Goal: Task Accomplishment & Management: Complete application form

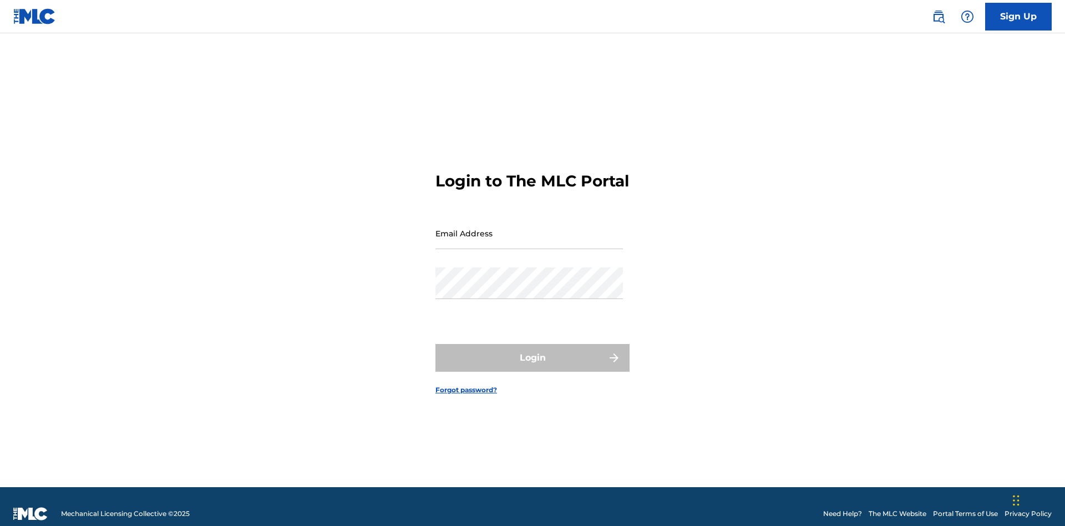
scroll to position [14, 0]
click at [1018, 16] on link "Sign Up" at bounding box center [1018, 17] width 67 height 28
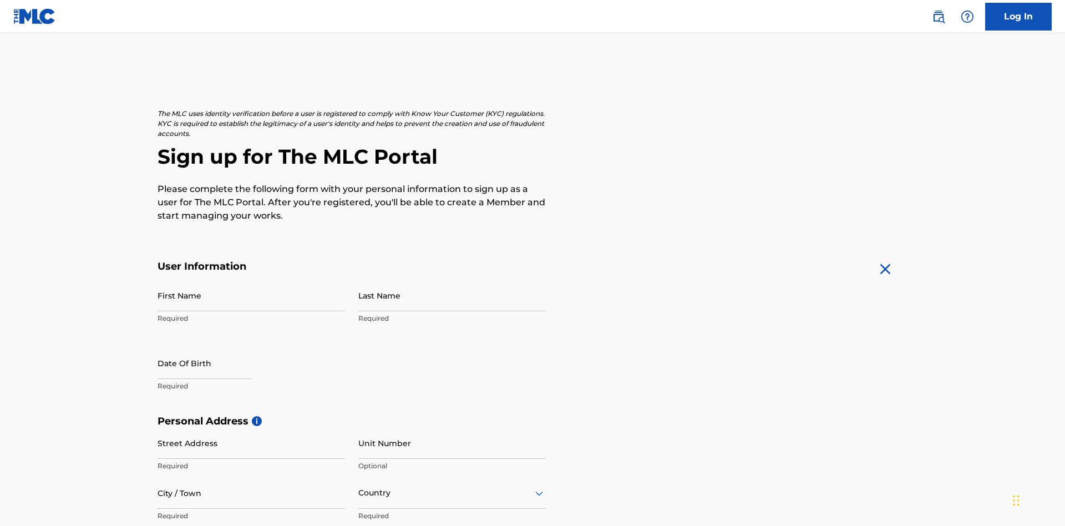
scroll to position [212, 0]
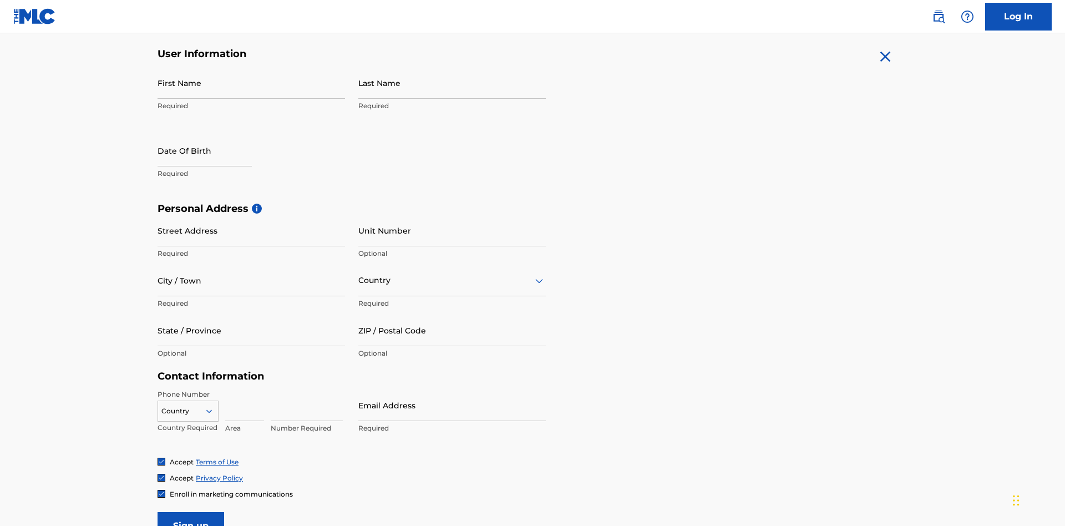
click at [251, 83] on input "First Name" at bounding box center [250, 83] width 187 height 32
type input "[PERSON_NAME]"
click at [452, 83] on input "Last Name" at bounding box center [451, 83] width 187 height 32
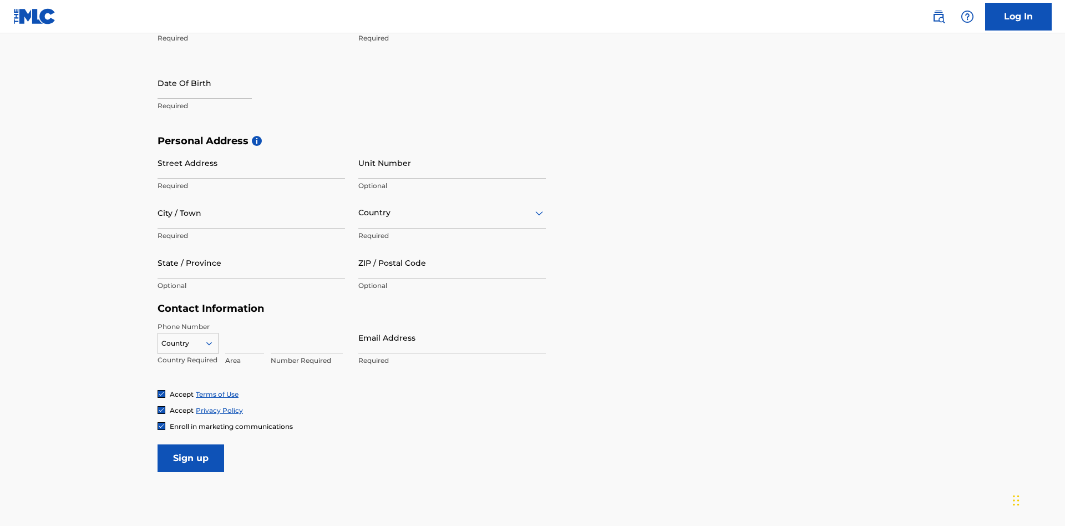
type input "Ribble"
click at [213, 84] on input "text" at bounding box center [204, 83] width 94 height 32
select select "7"
select select "2025"
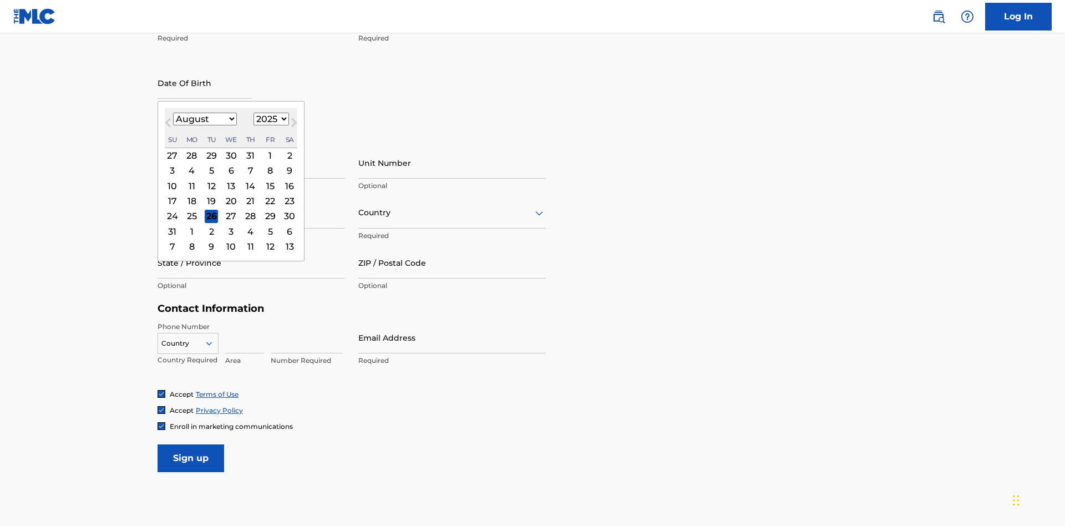
click at [204, 119] on select "January February March April May June July August September October November De…" at bounding box center [205, 119] width 64 height 13
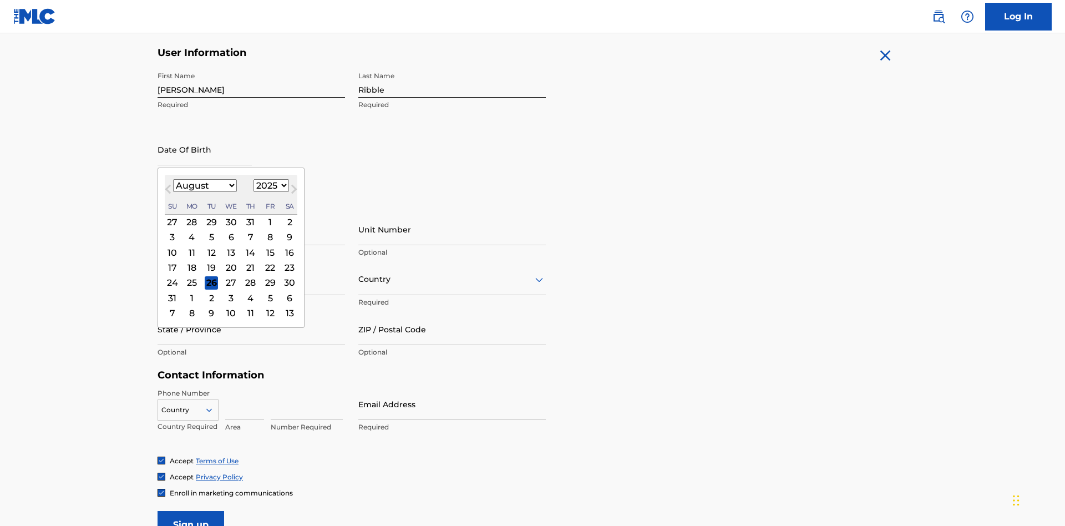
select select "0"
click at [269, 185] on select "1900 1901 1902 1903 1904 1905 1906 1907 1908 1909 1910 1911 1912 1913 1914 1915…" at bounding box center [270, 185] width 35 height 13
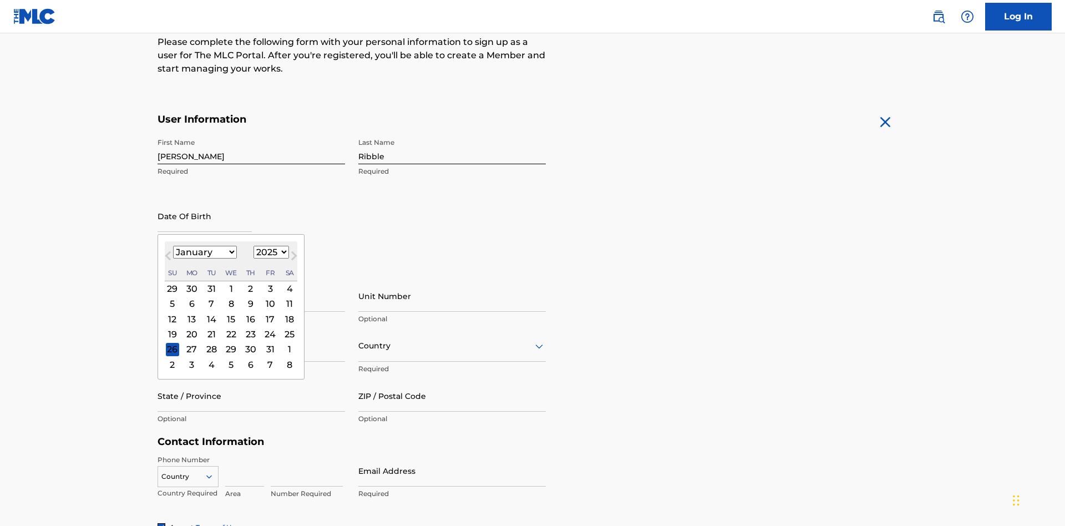
select select "1985"
click at [269, 252] on select "1900 1901 1902 1903 1904 1905 1906 1907 1908 1909 1910 1911 1912 1913 1914 1915…" at bounding box center [270, 252] width 35 height 13
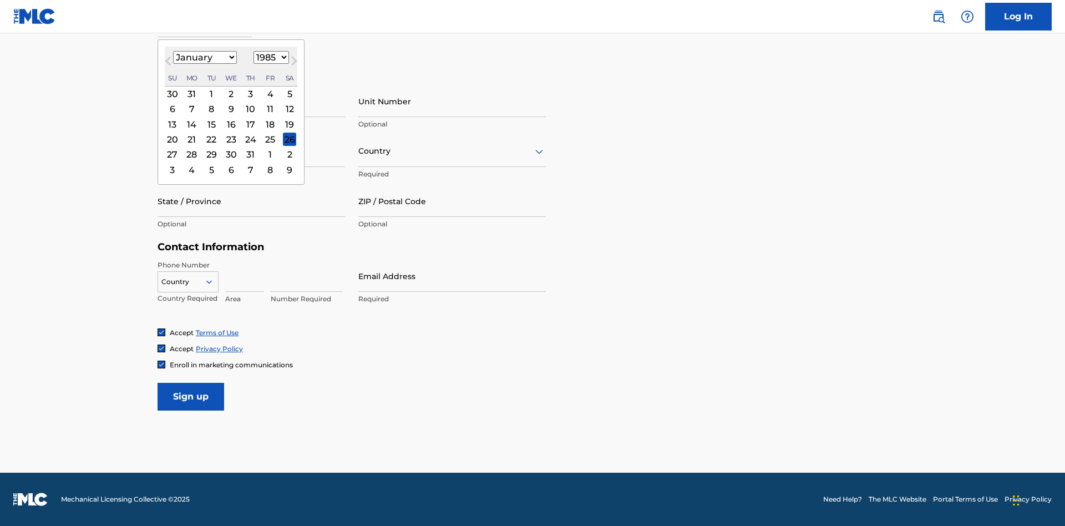
click at [211, 109] on div "8" at bounding box center [211, 109] width 13 height 13
type input "[DATE]"
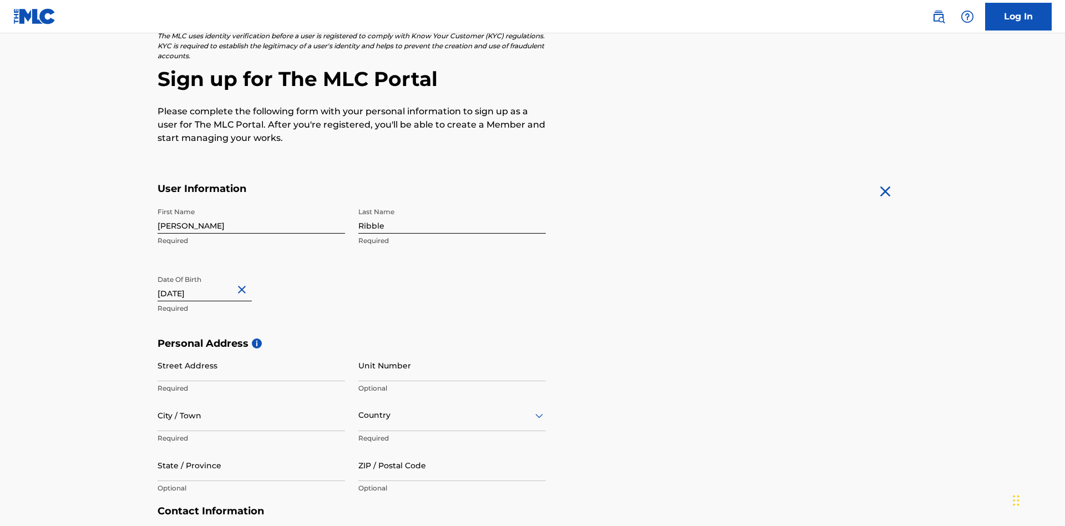
scroll to position [342, 0]
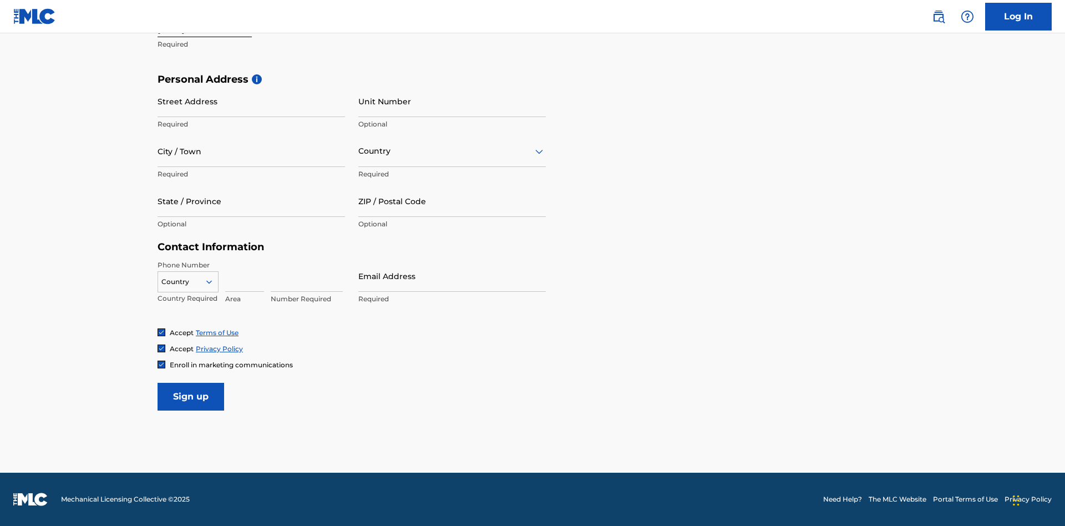
click at [251, 101] on input "Street Address" at bounding box center [250, 101] width 187 height 32
type input "[STREET_ADDRESS]"
click at [251, 151] on input "City / Town" at bounding box center [250, 151] width 187 height 32
type input "[GEOGRAPHIC_DATA]"
click at [359, 151] on input "text" at bounding box center [359, 151] width 2 height 12
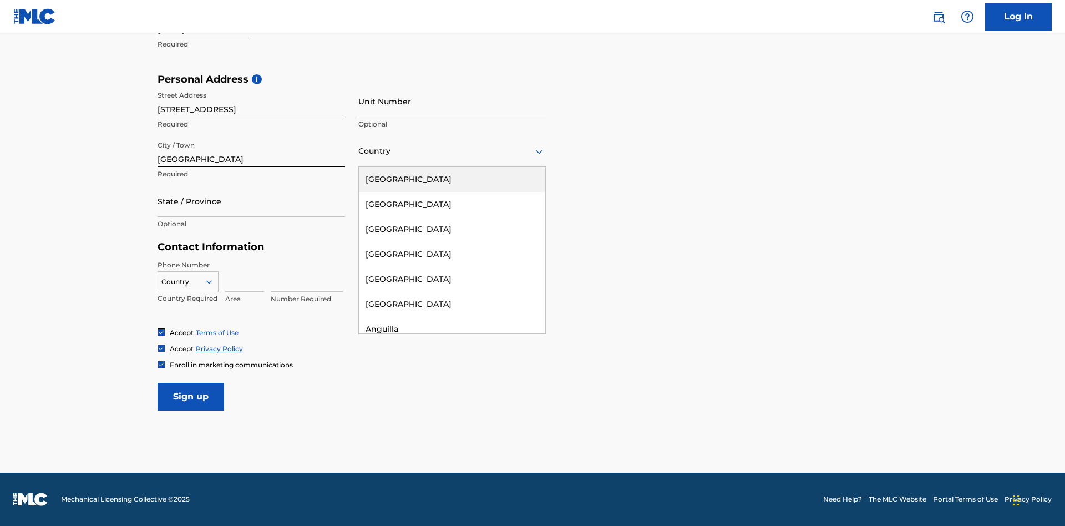
click at [452, 179] on div "[GEOGRAPHIC_DATA]" at bounding box center [452, 179] width 186 height 25
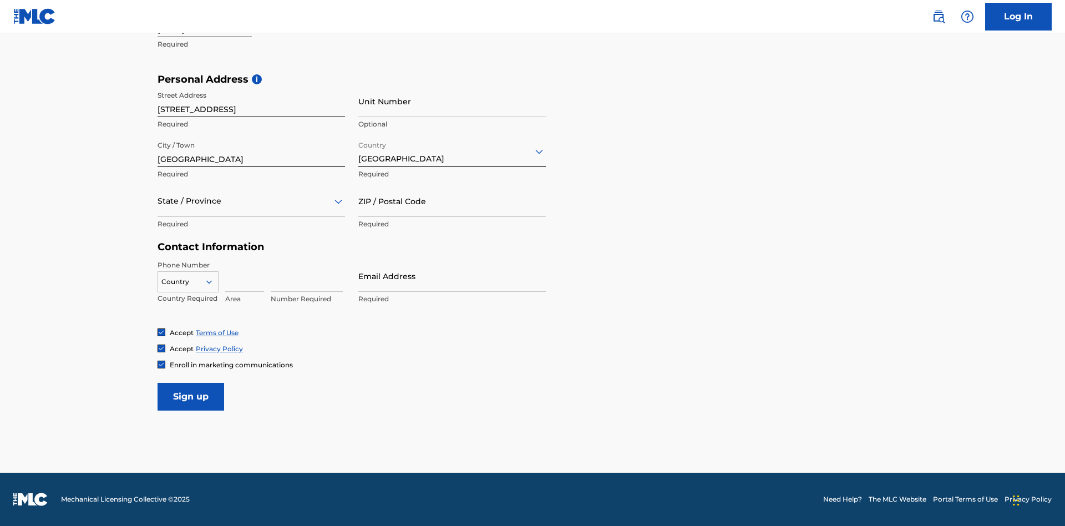
click at [251, 201] on div at bounding box center [250, 201] width 187 height 14
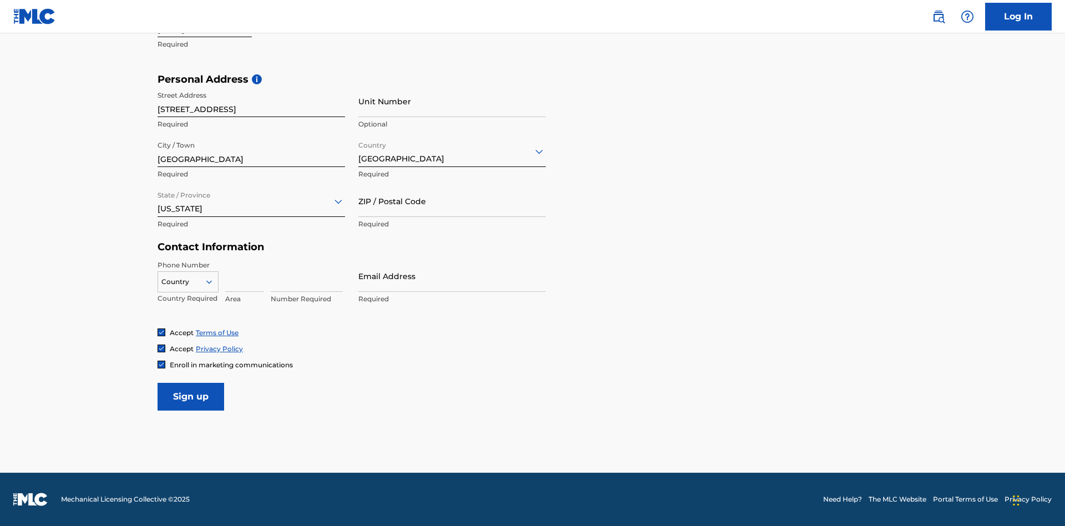
click at [452, 201] on input "ZIP / Postal Code" at bounding box center [451, 201] width 187 height 32
type input "43777"
click at [213, 281] on icon at bounding box center [209, 282] width 10 height 10
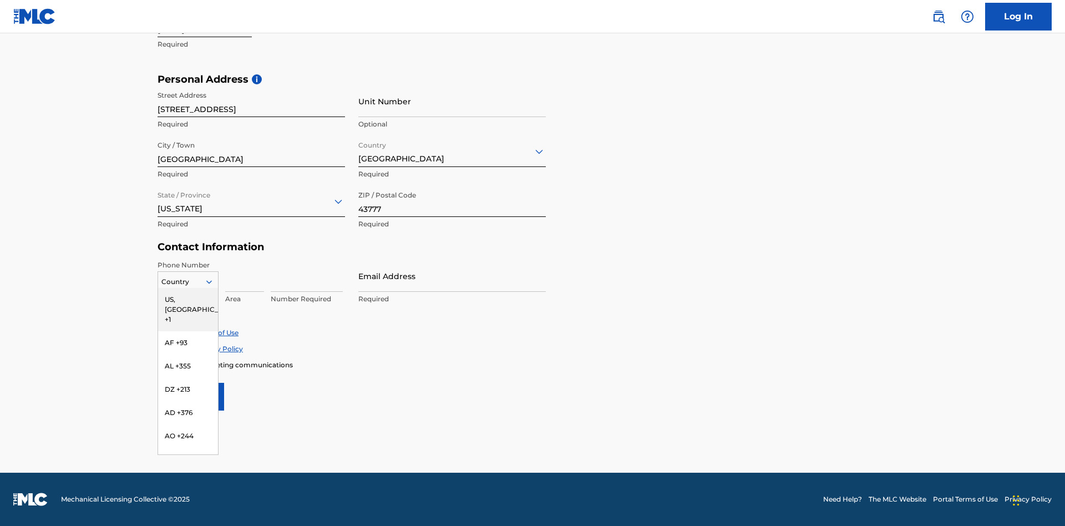
click at [188, 299] on div "US, [GEOGRAPHIC_DATA] +1" at bounding box center [188, 309] width 60 height 43
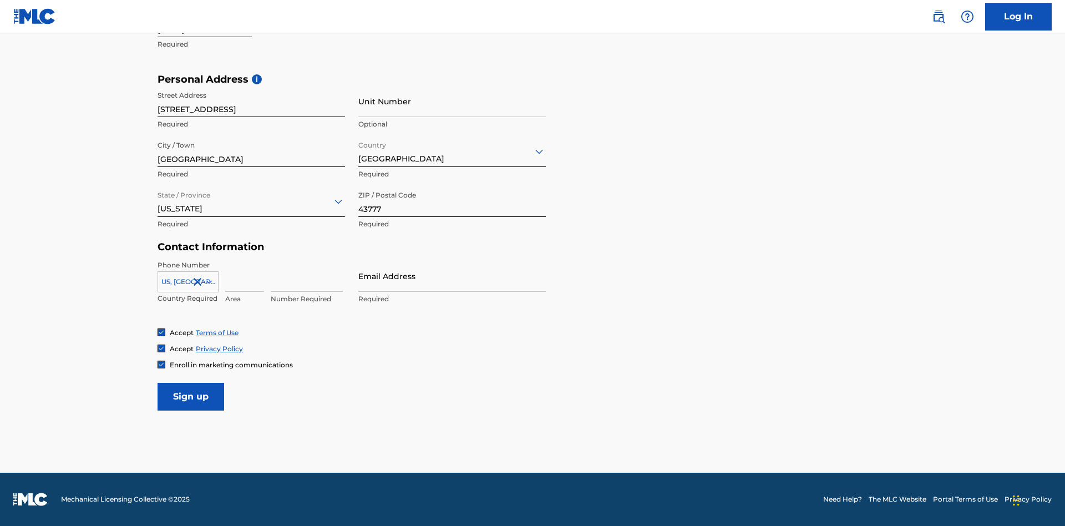
click at [245, 276] on input at bounding box center [244, 276] width 39 height 32
type input "740"
click at [307, 276] on input at bounding box center [307, 276] width 72 height 32
type input "8086351"
click at [452, 276] on input "Email Address" at bounding box center [451, 276] width 187 height 32
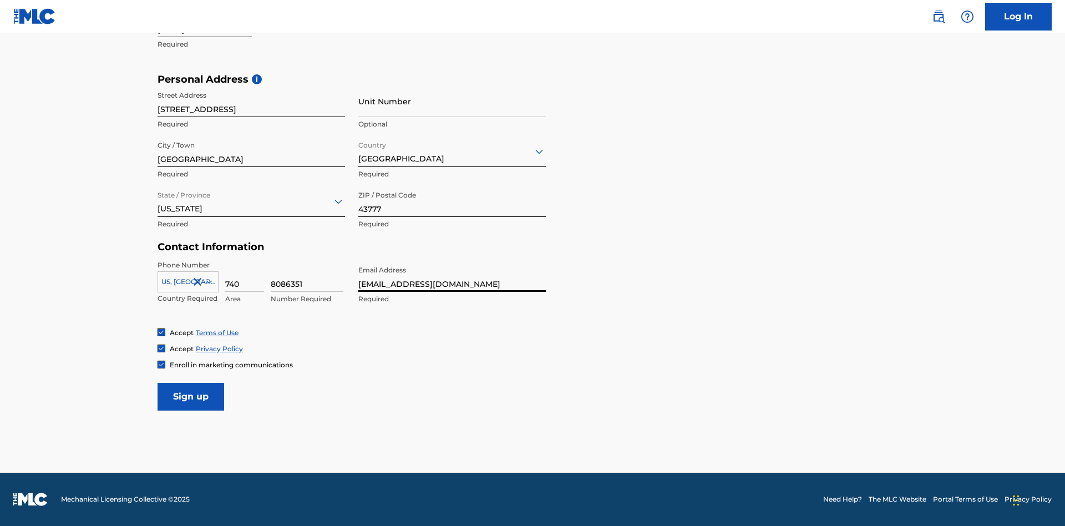
scroll to position [0, 26]
type input "[EMAIL_ADDRESS][DOMAIN_NAME]"
click at [191, 396] on input "Sign up" at bounding box center [190, 397] width 67 height 28
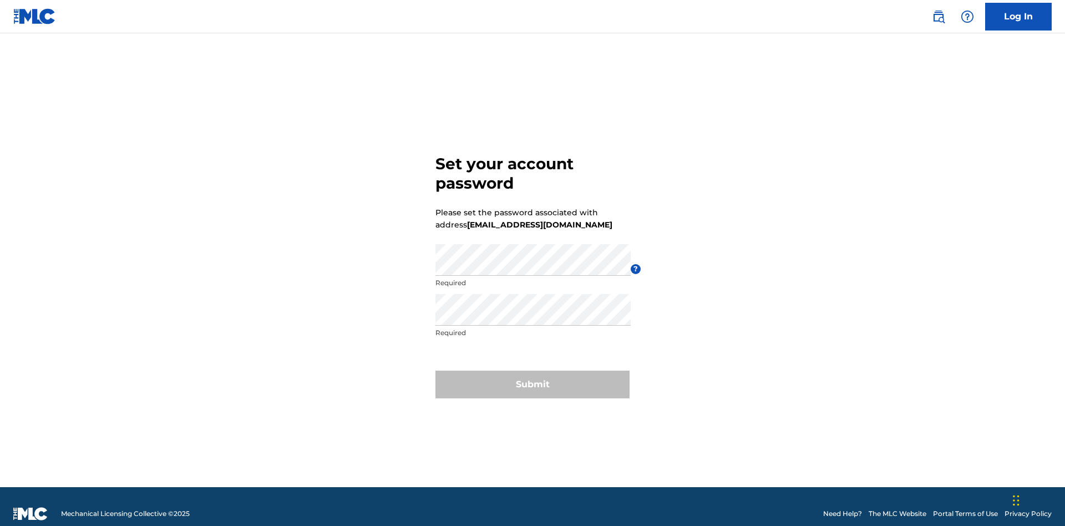
scroll to position [14, 0]
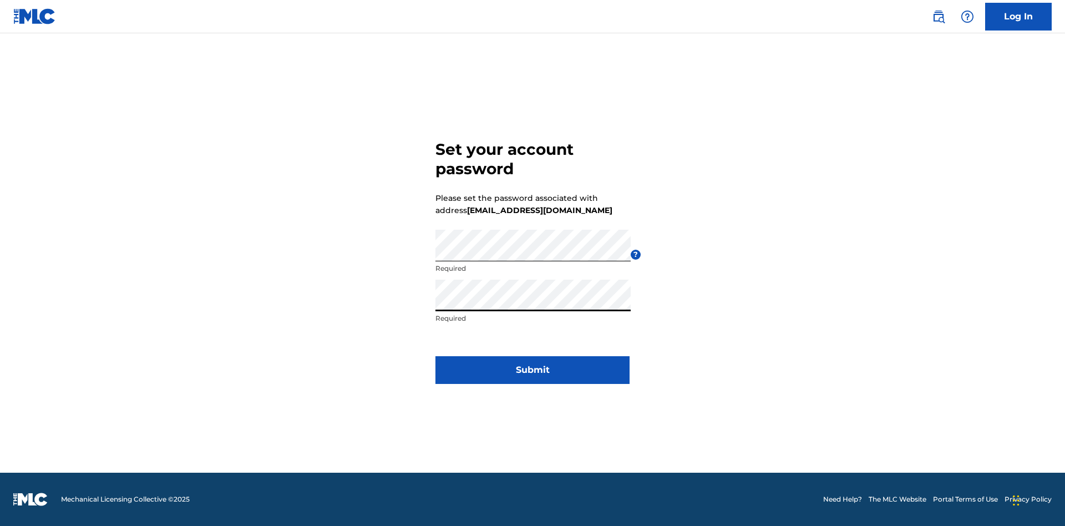
click at [532, 377] on button "Submit" at bounding box center [532, 370] width 194 height 28
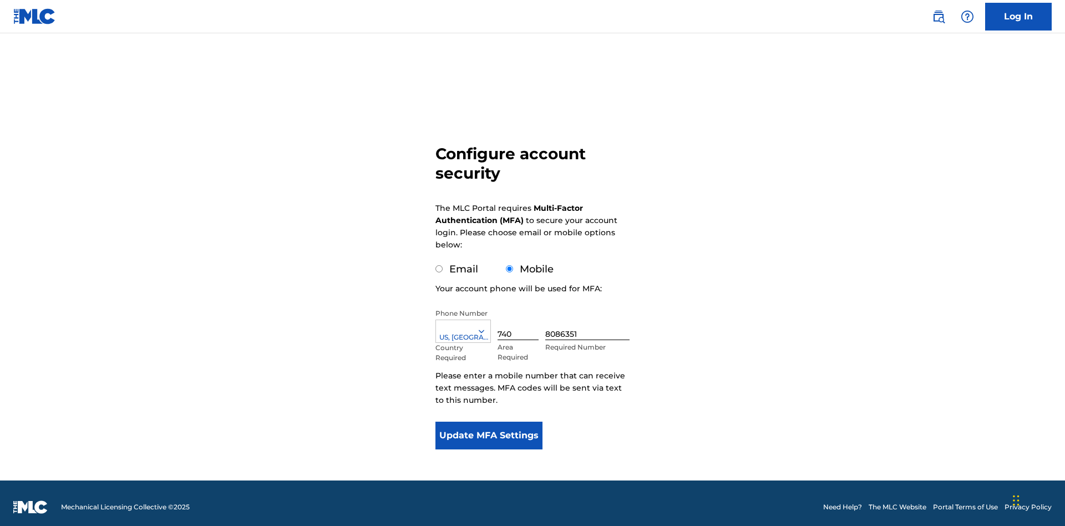
scroll to position [11, 0]
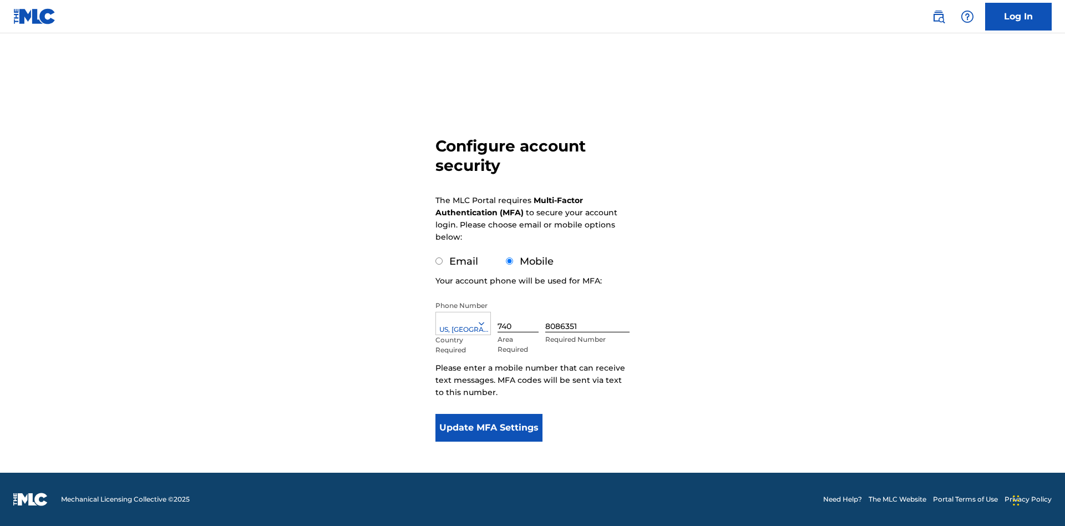
click at [510, 261] on input "Mobile" at bounding box center [509, 260] width 7 height 7
click at [486, 323] on icon at bounding box center [481, 323] width 10 height 10
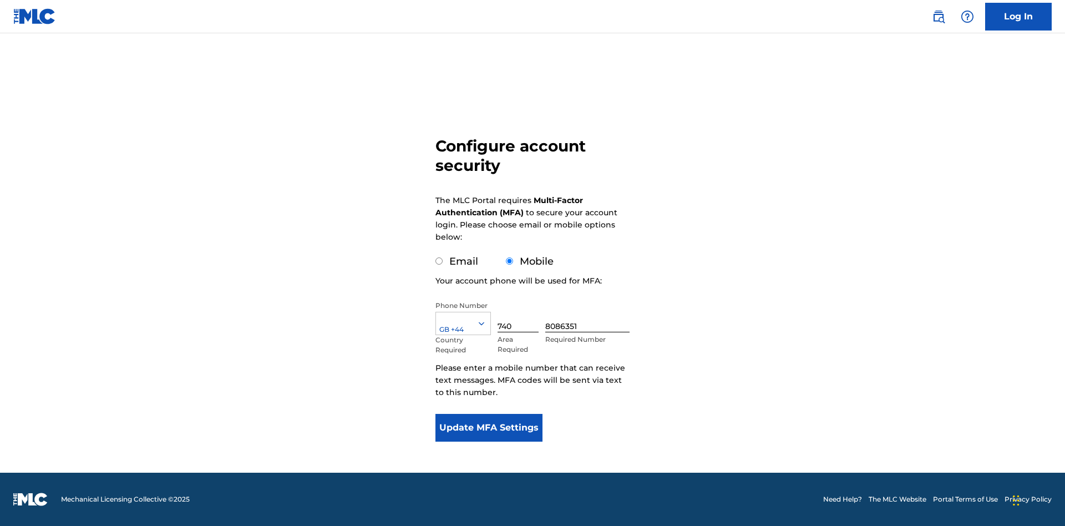
click at [520, 316] on input "740" at bounding box center [517, 317] width 41 height 32
type input "740"
click at [589, 316] on input "8086351" at bounding box center [587, 317] width 84 height 32
type input "1252166"
click at [489, 428] on button "Update MFA Settings" at bounding box center [488, 428] width 107 height 28
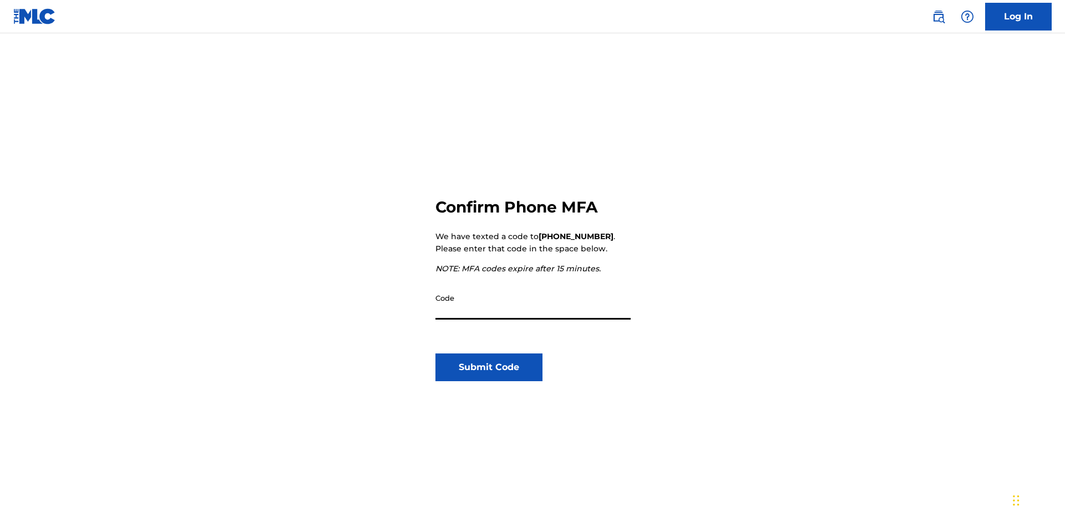
scroll to position [115, 0]
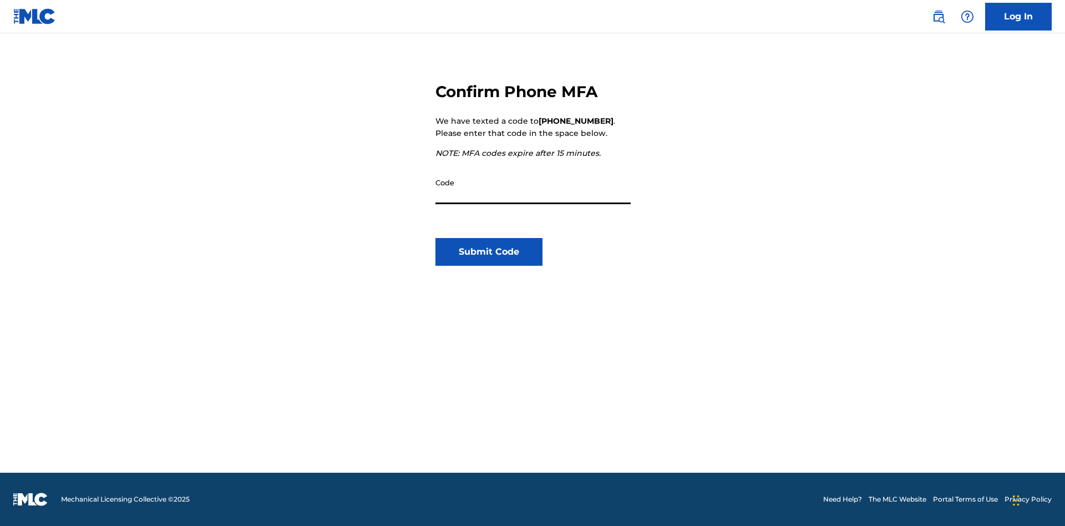
click at [533, 188] on input "Code" at bounding box center [532, 188] width 195 height 32
type input "932167"
click at [489, 252] on button "Submit Code" at bounding box center [488, 252] width 107 height 28
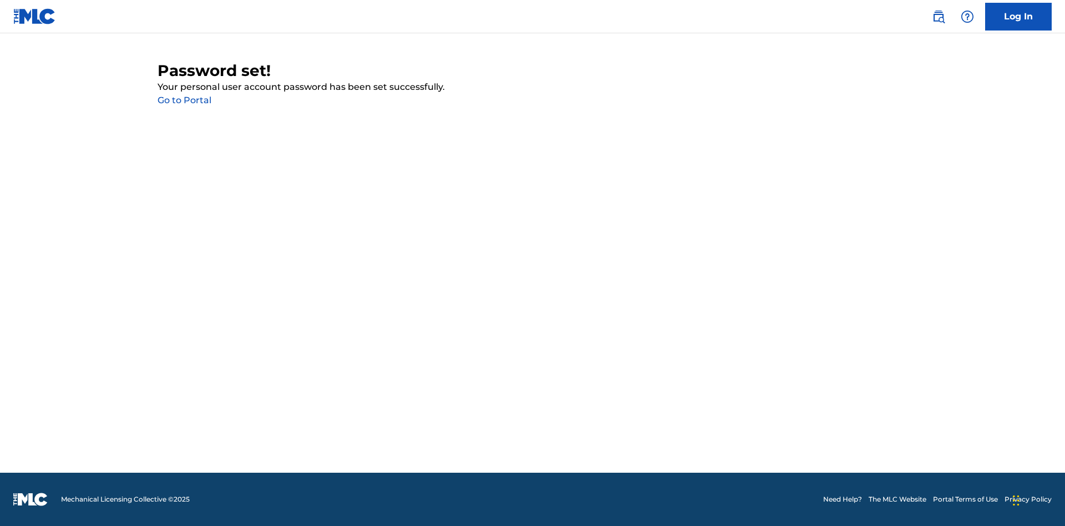
click at [184, 100] on link "Go to Portal" at bounding box center [184, 100] width 54 height 11
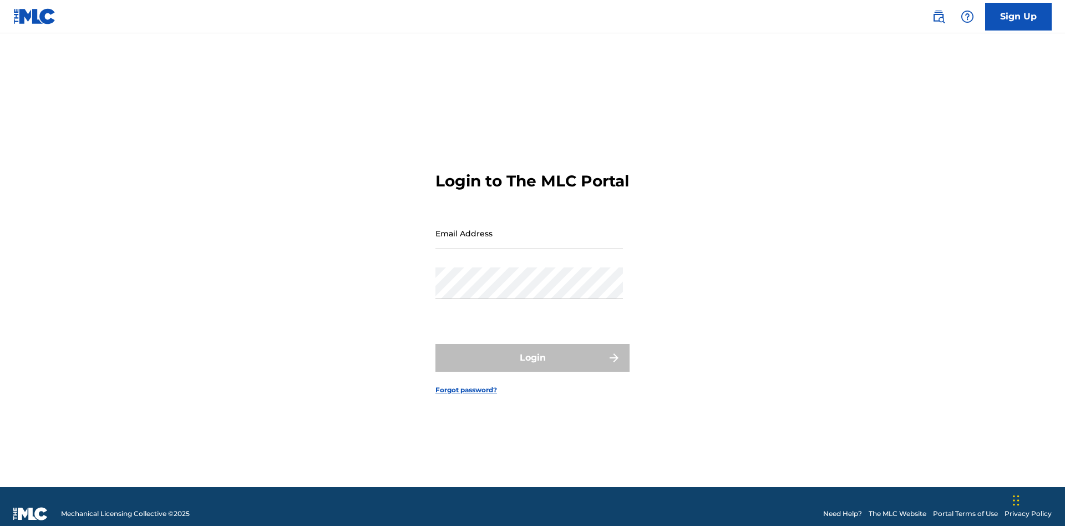
scroll to position [14, 0]
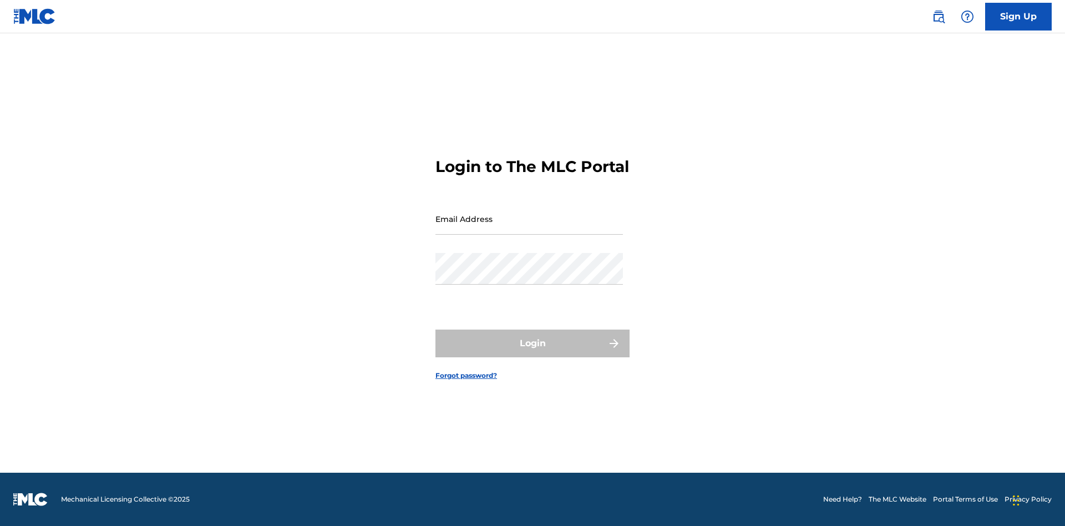
click at [529, 228] on input "Email Address" at bounding box center [528, 219] width 187 height 32
type input "[EMAIL_ADDRESS][DOMAIN_NAME]"
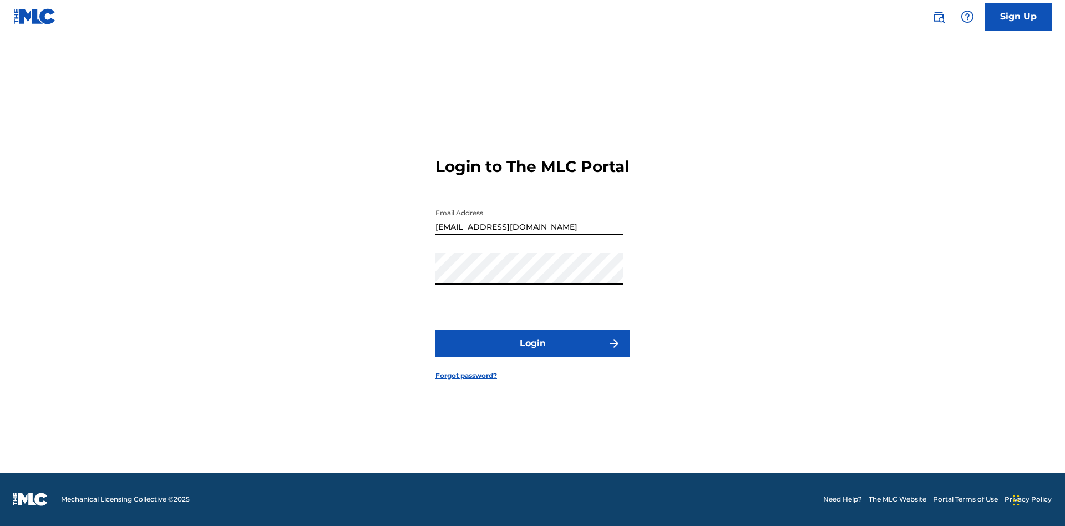
click at [532, 353] on button "Login" at bounding box center [532, 343] width 194 height 28
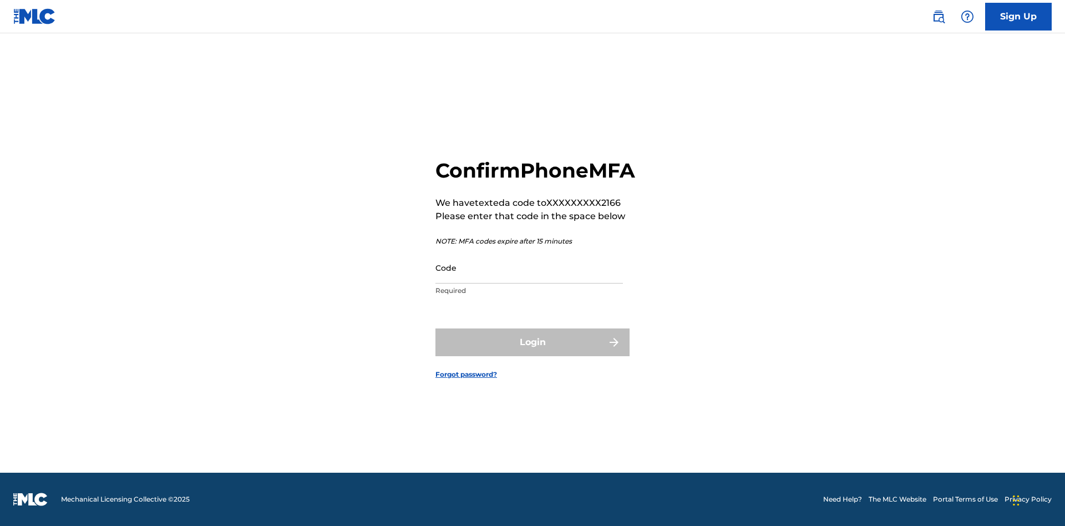
click at [529, 279] on input "Code" at bounding box center [528, 268] width 187 height 32
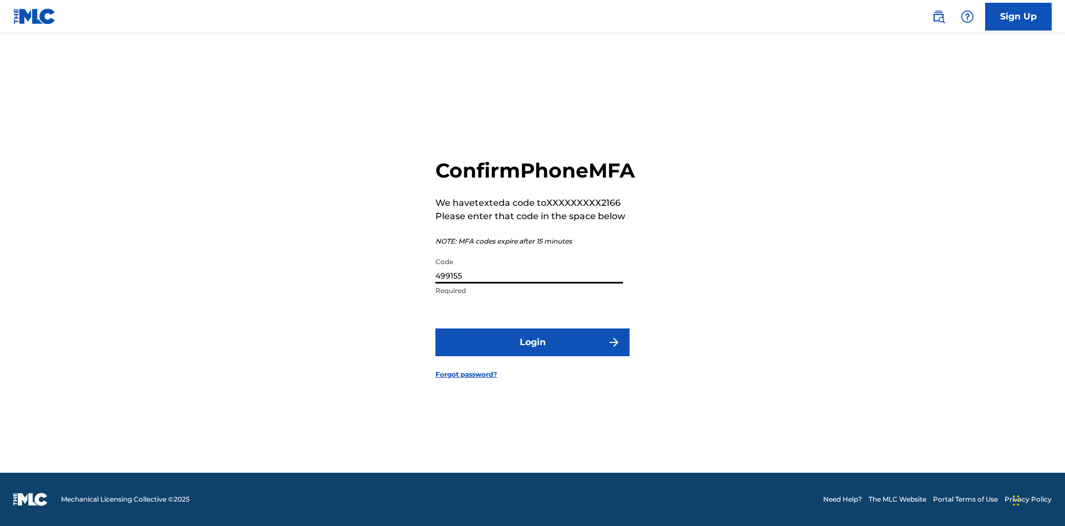
type input "499155"
click at [532, 354] on button "Login" at bounding box center [532, 342] width 194 height 28
